Goal: Task Accomplishment & Management: Manage account settings

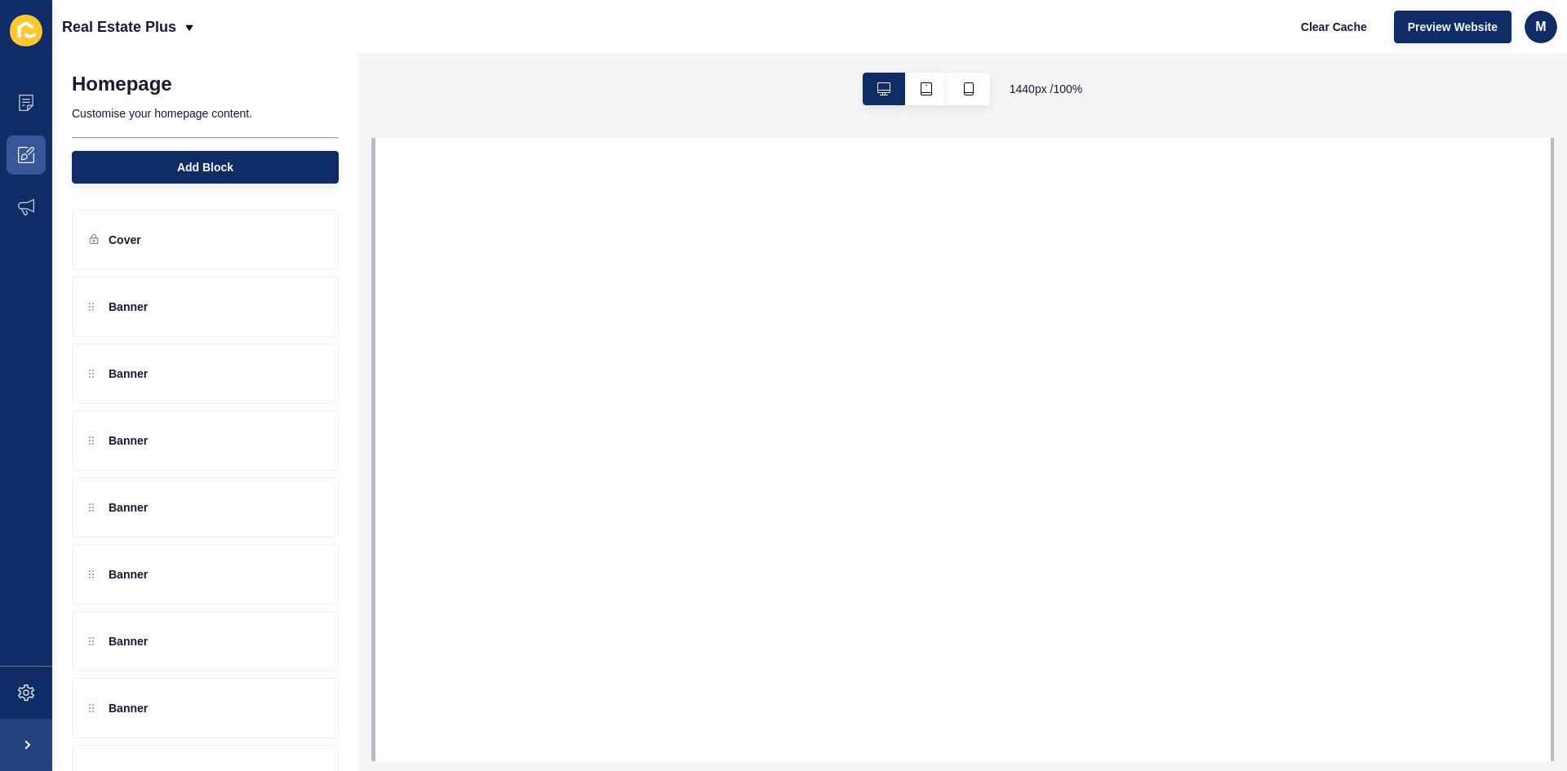
select select
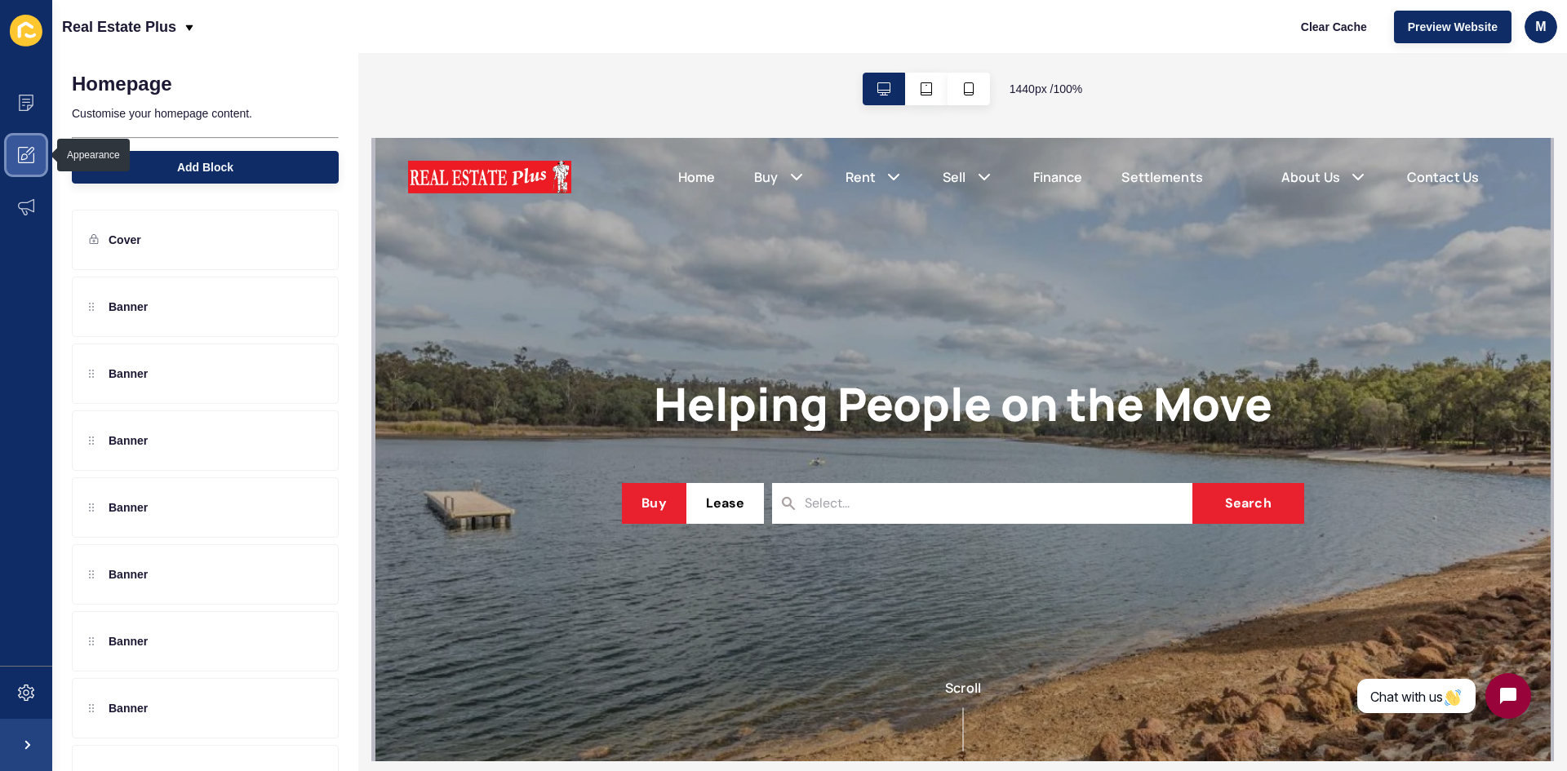
click at [28, 143] on span at bounding box center [26, 155] width 52 height 52
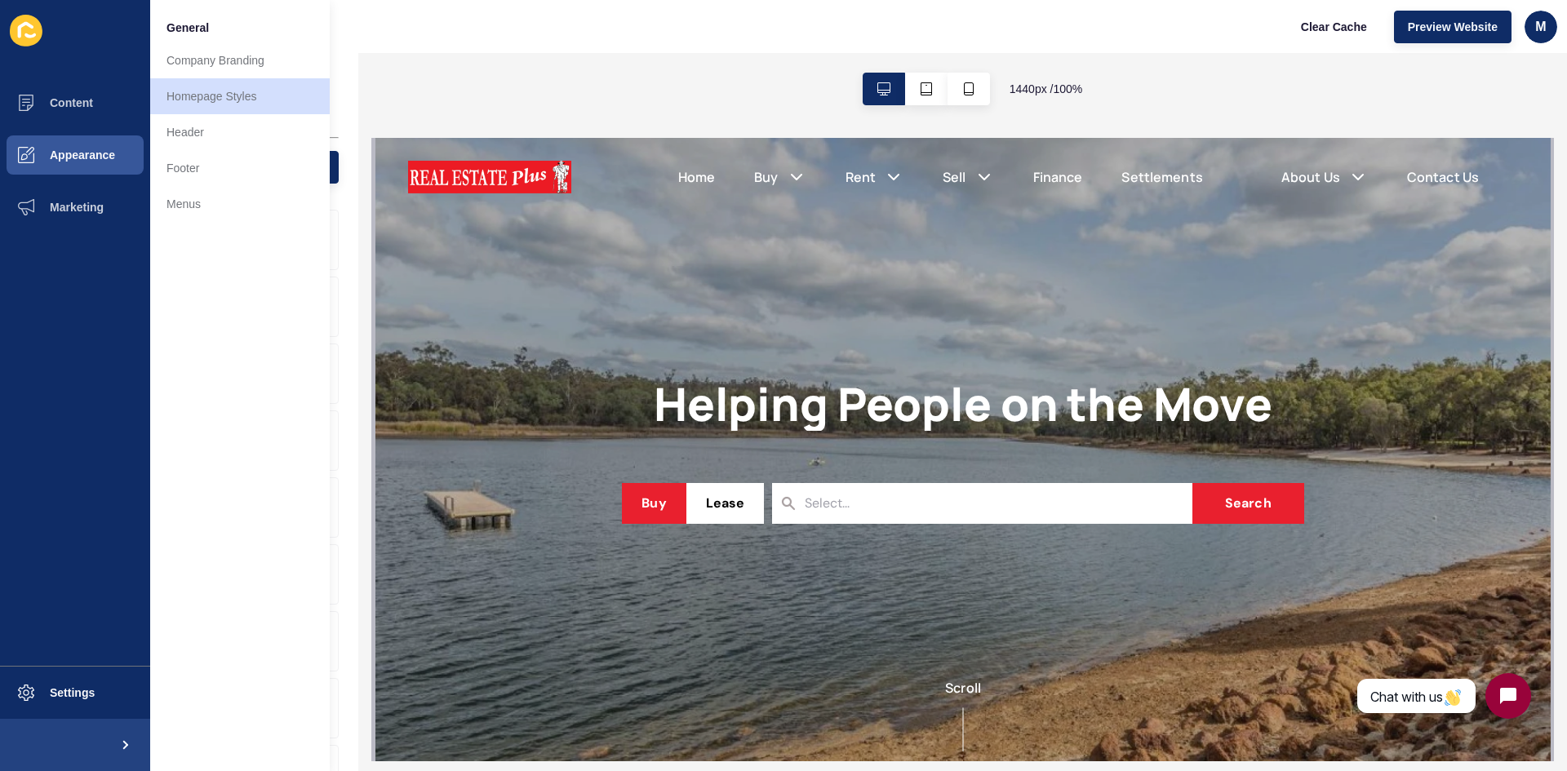
click at [503, 65] on div "1440 px / 100 %" at bounding box center [962, 89] width 1209 height 72
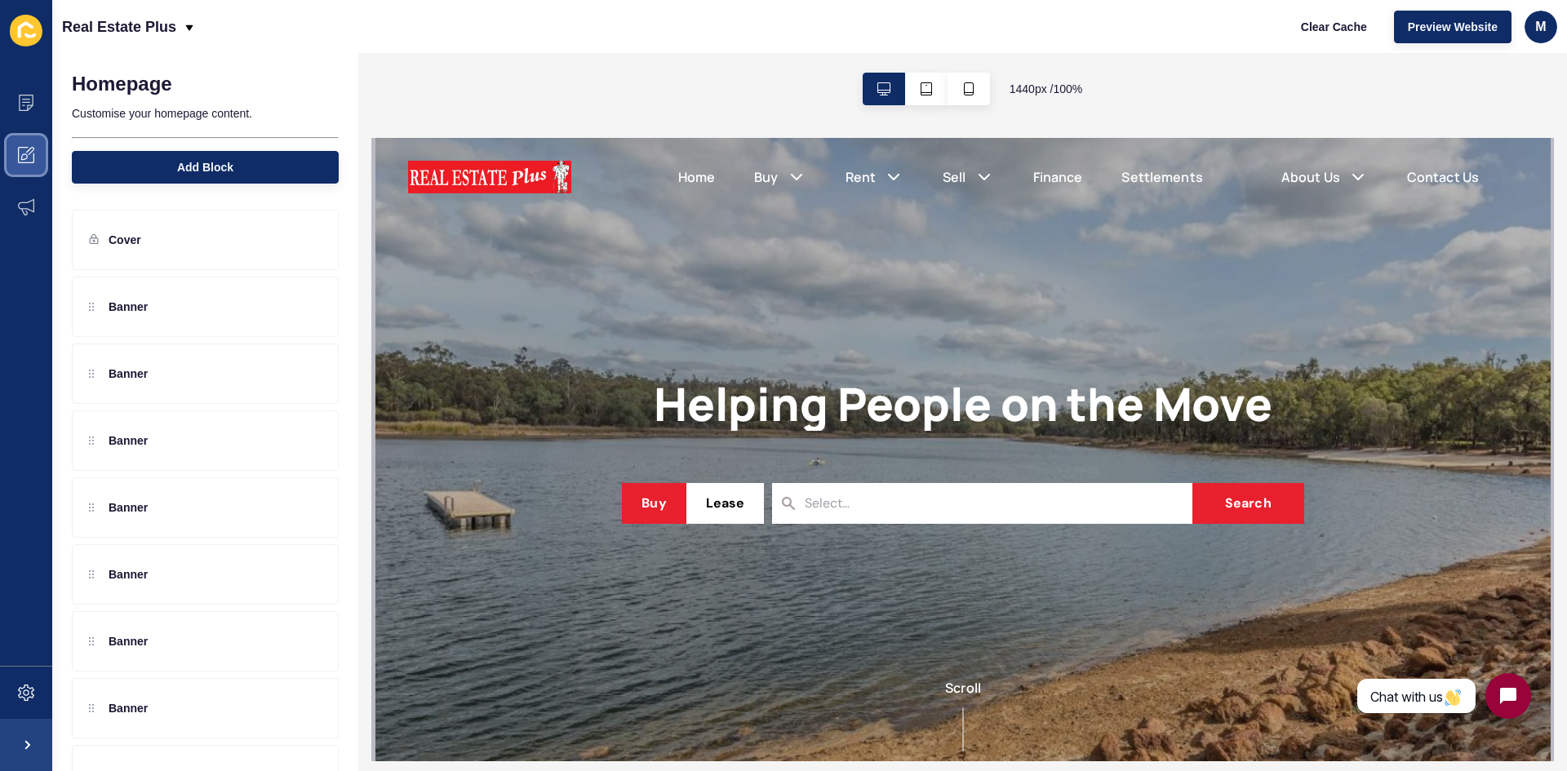
click at [29, 165] on span at bounding box center [26, 155] width 52 height 52
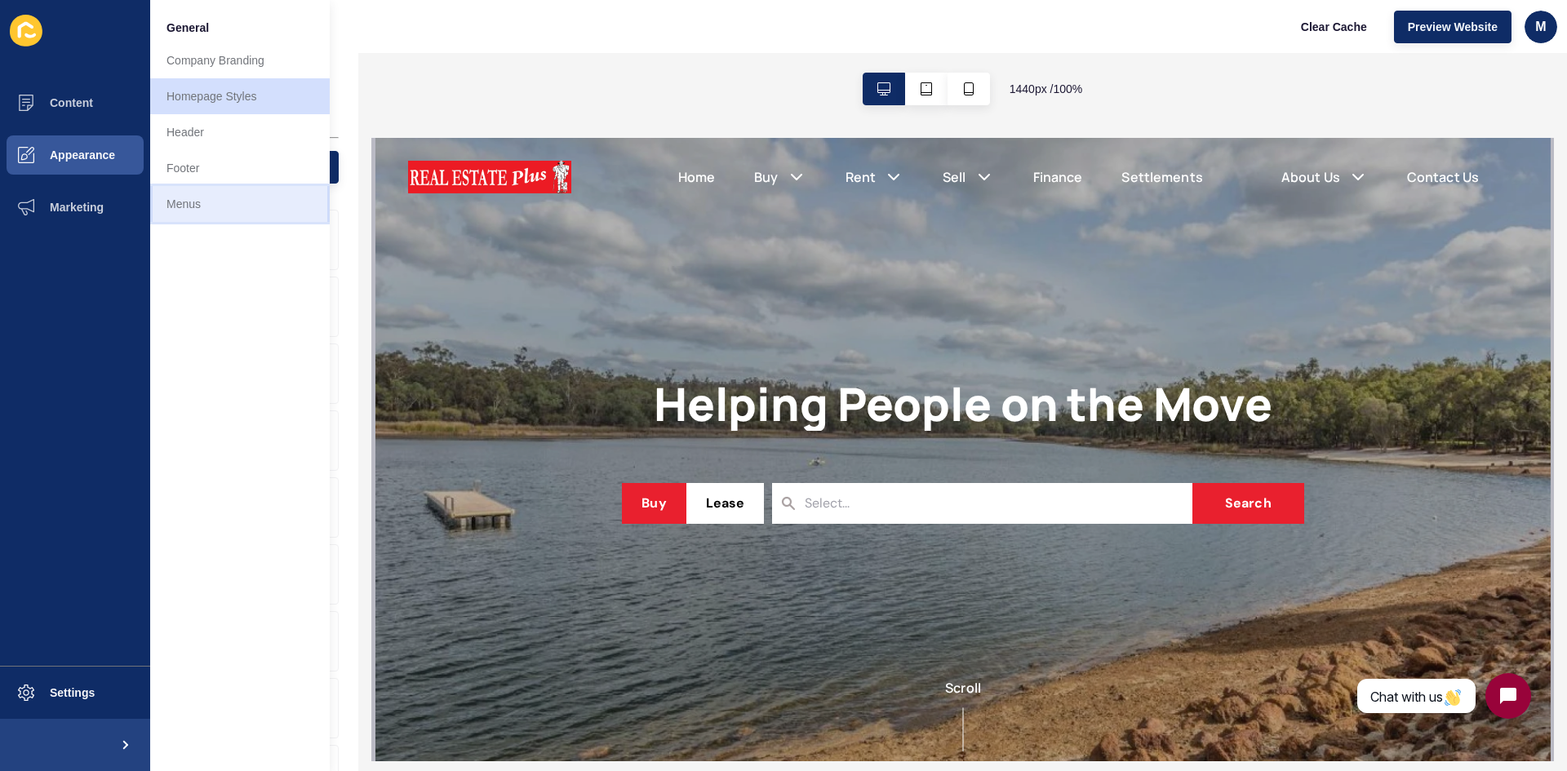
click at [214, 199] on link "Menus" at bounding box center [240, 204] width 180 height 36
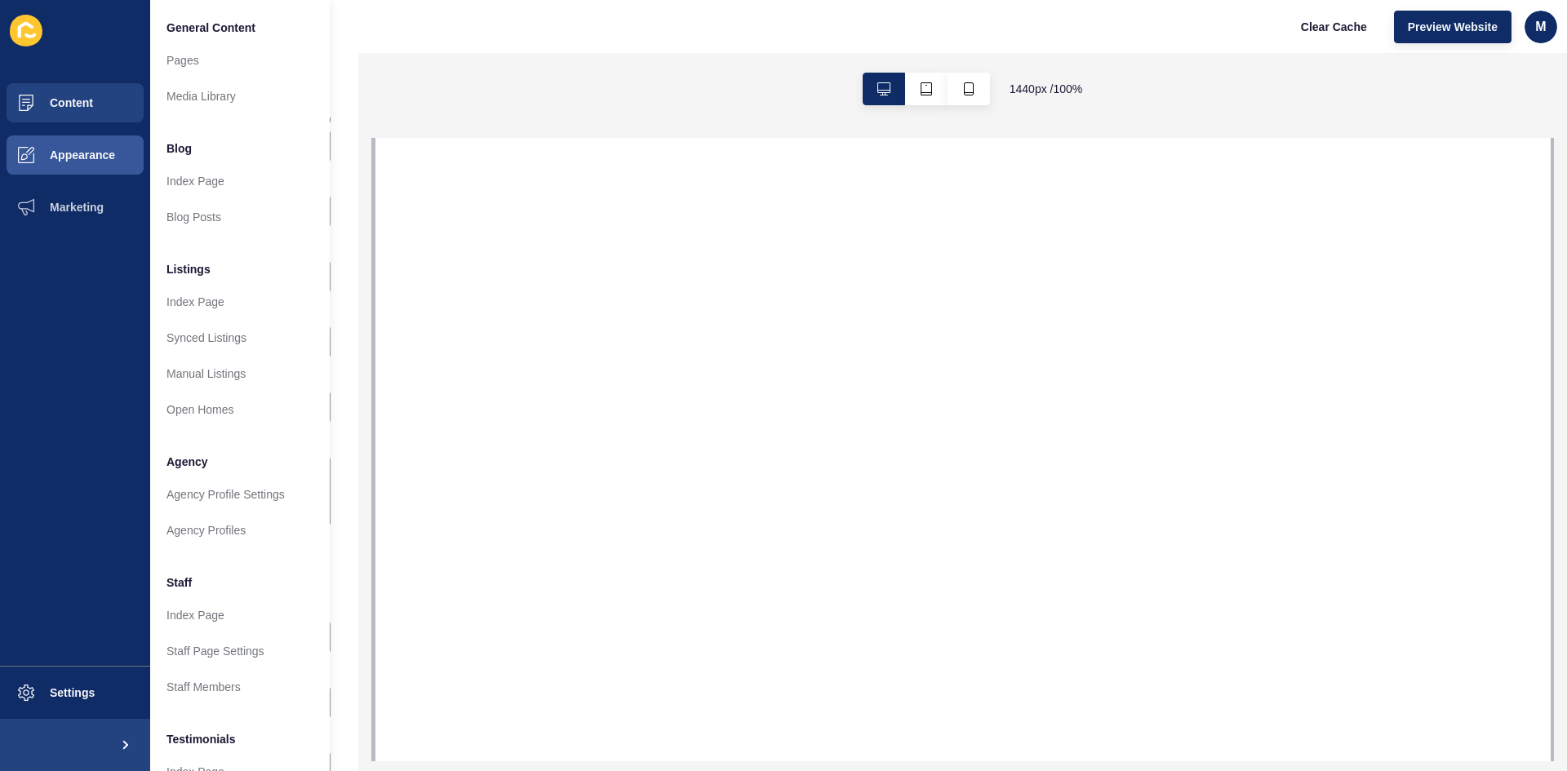
select select
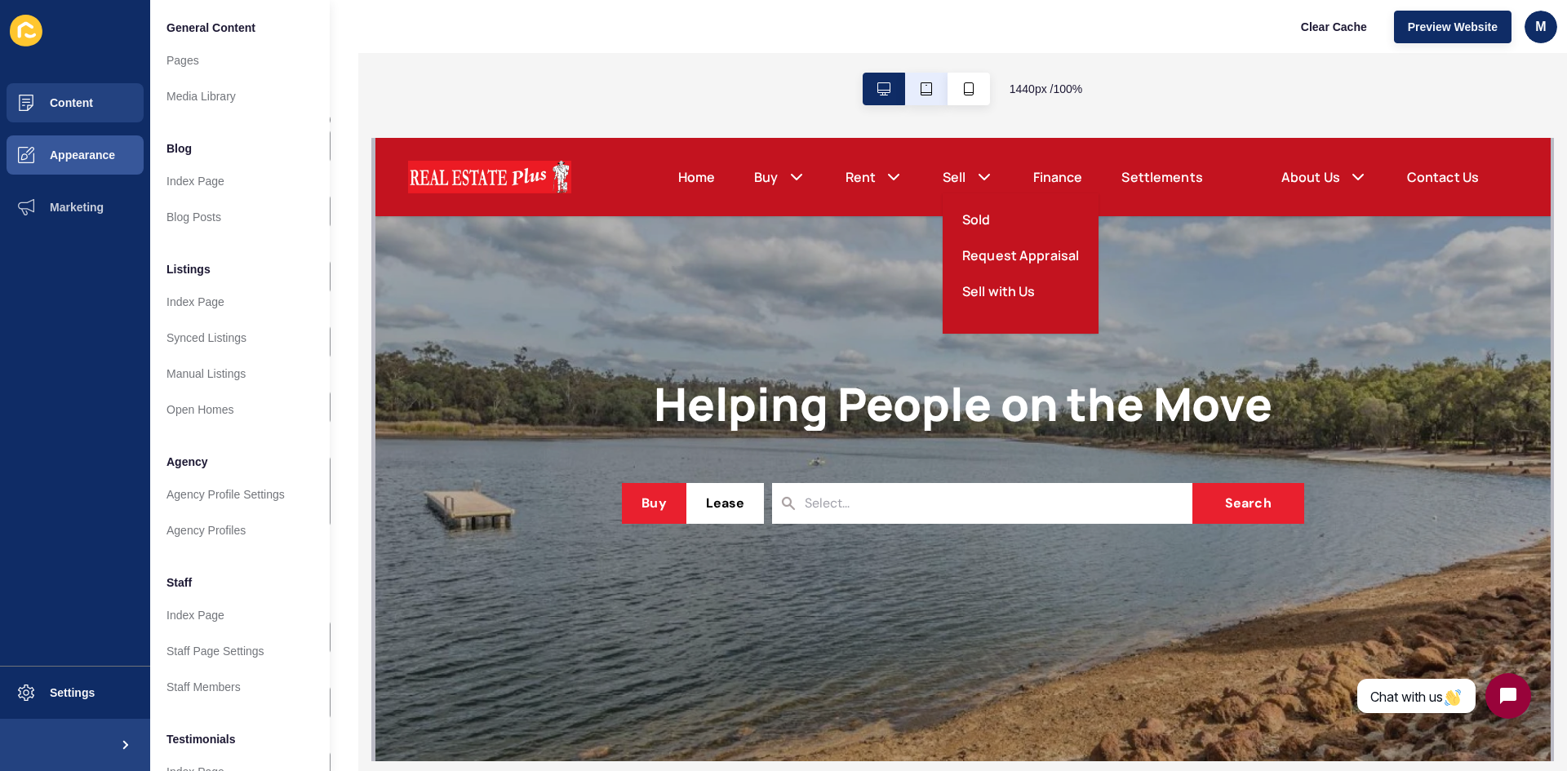
scroll to position [5238, 0]
